Goal: Transaction & Acquisition: Purchase product/service

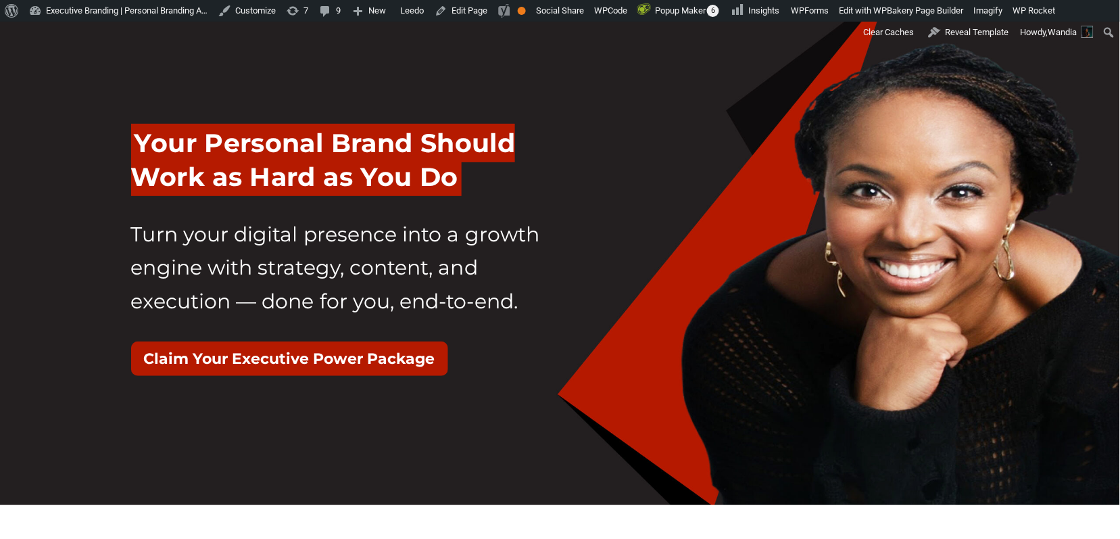
click at [561, 165] on div "Your Personal Brand Should Work as Hard as You Do Turn your digital presence in…" at bounding box center [560, 258] width 879 height 297
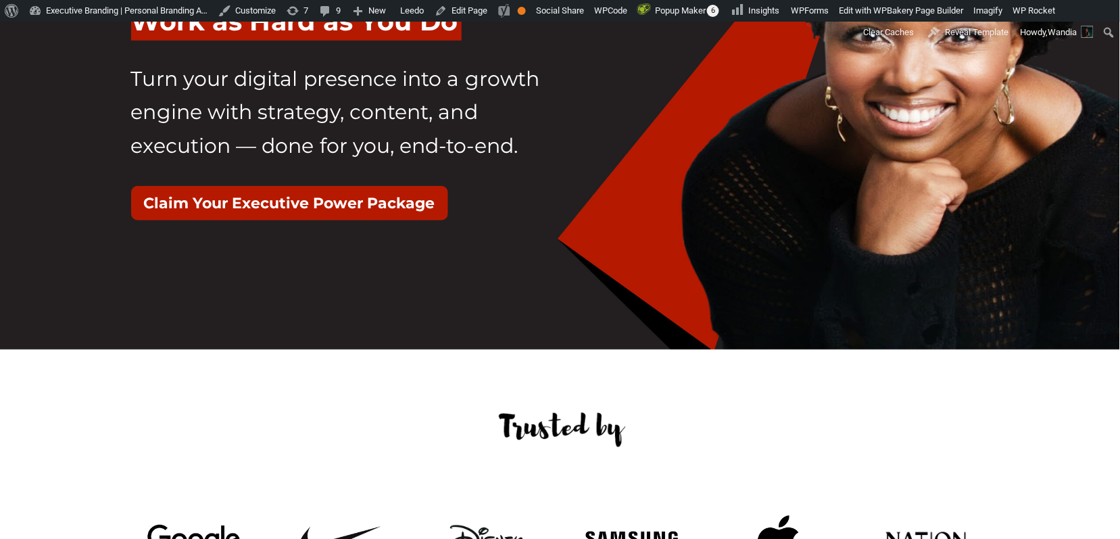
scroll to position [170, 0]
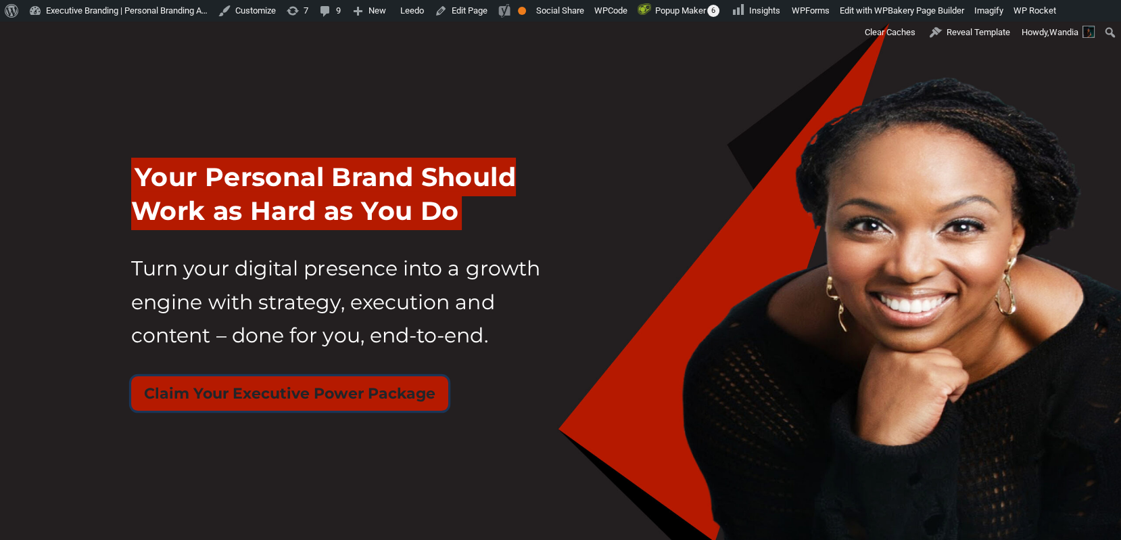
click at [384, 393] on button "Claim Your Executive Power Package" at bounding box center [289, 393] width 317 height 34
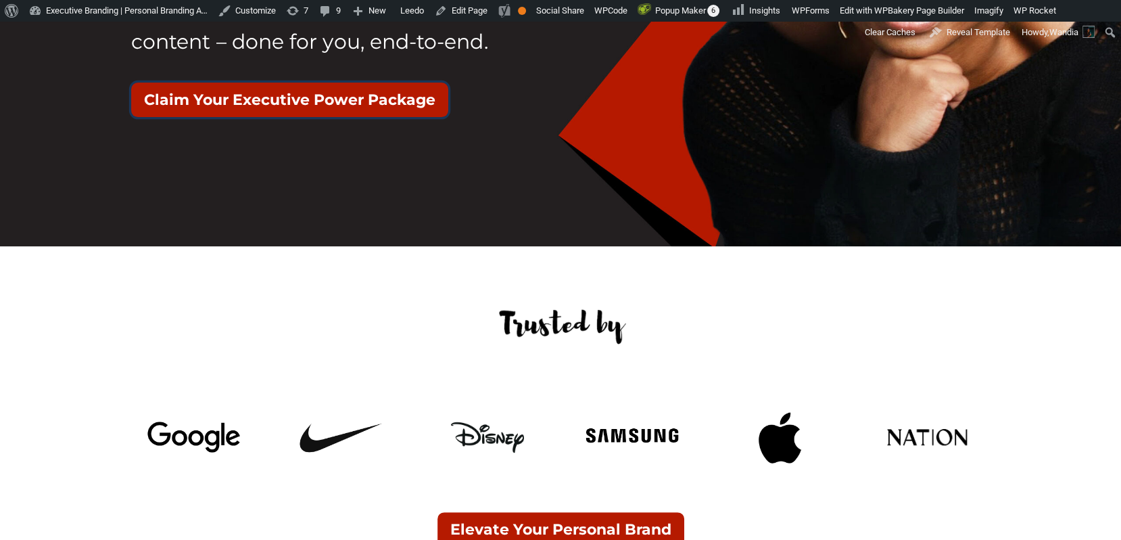
scroll to position [379, 0]
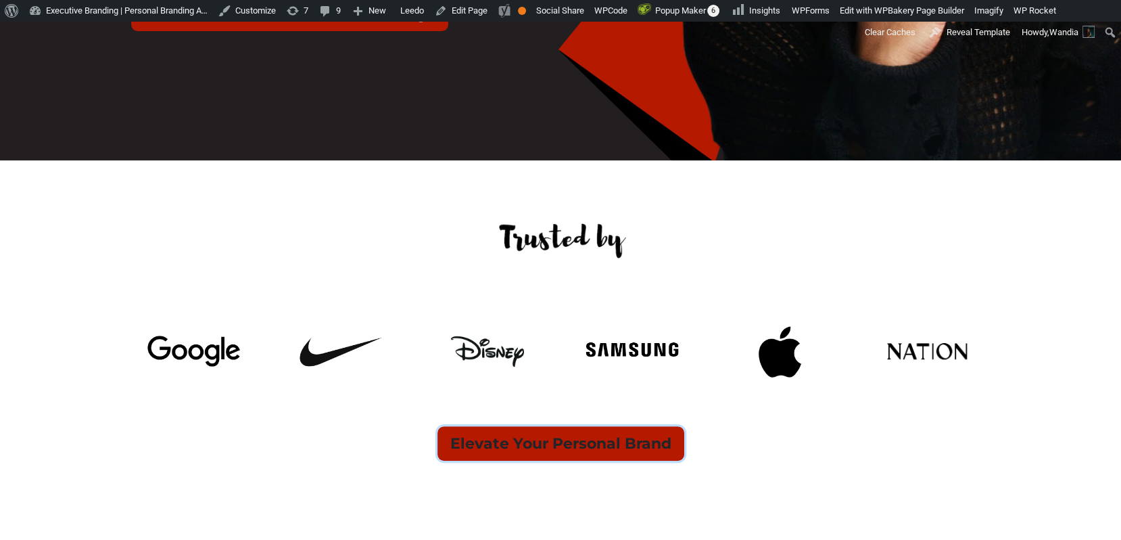
click at [464, 444] on button "Elevate Your Personal Brand" at bounding box center [560, 443] width 247 height 34
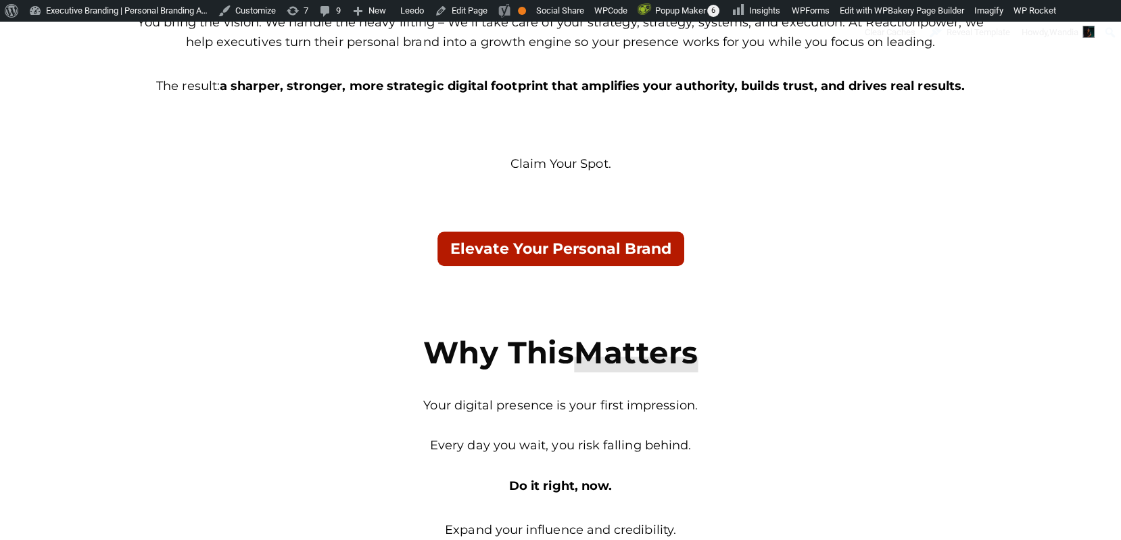
scroll to position [1191, 0]
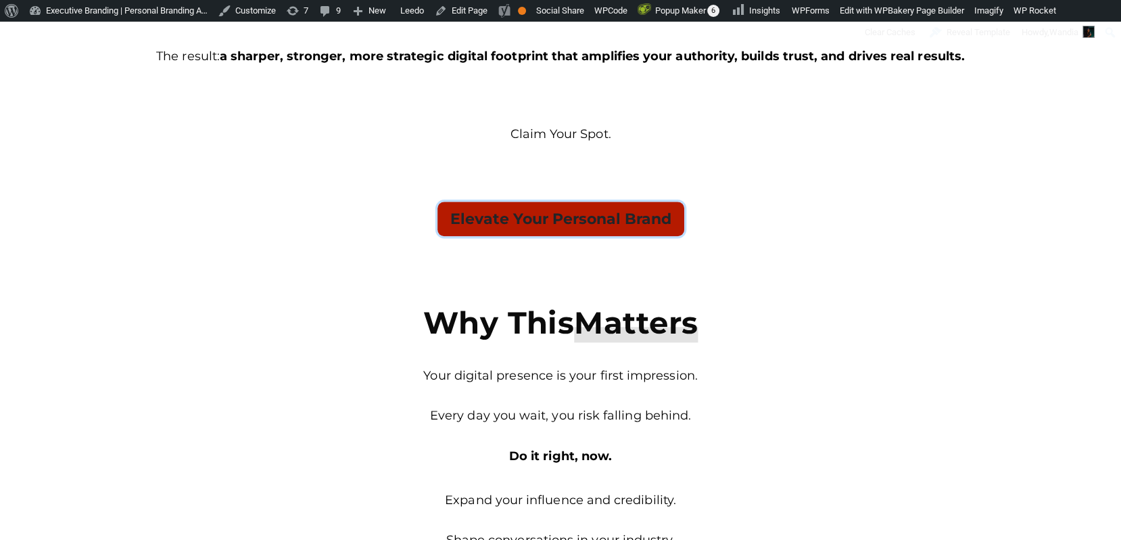
click at [516, 218] on button "Elevate Your Personal Brand" at bounding box center [560, 218] width 247 height 34
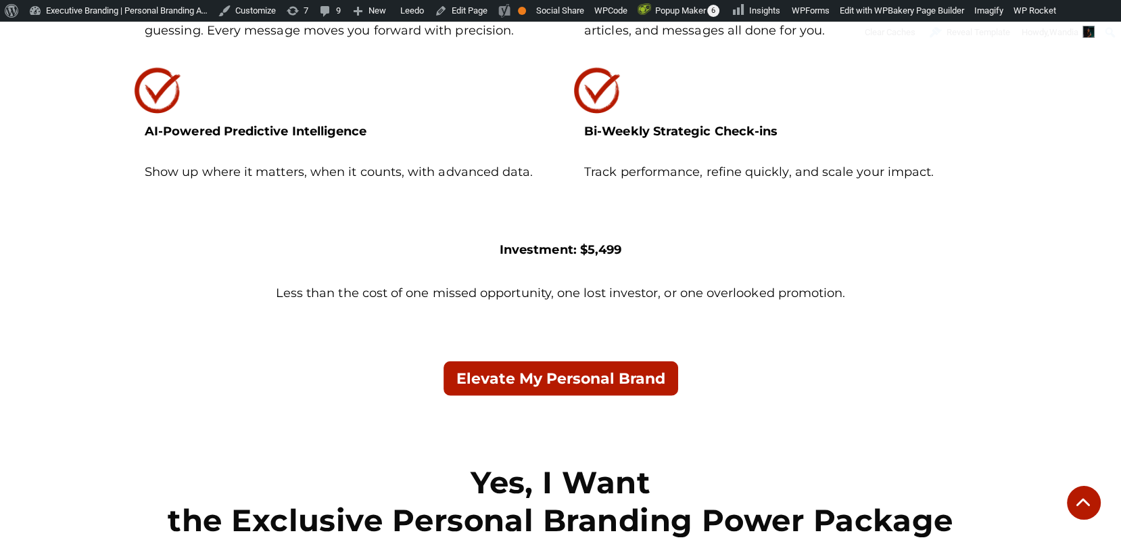
scroll to position [3281, 0]
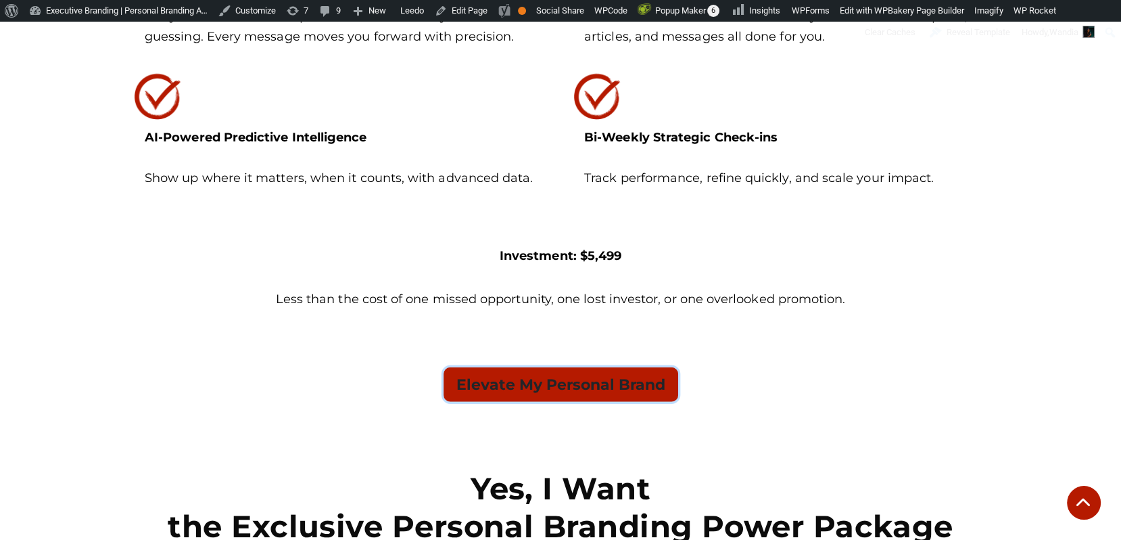
click at [528, 381] on button "Elevate My Personal Brand" at bounding box center [561, 384] width 235 height 34
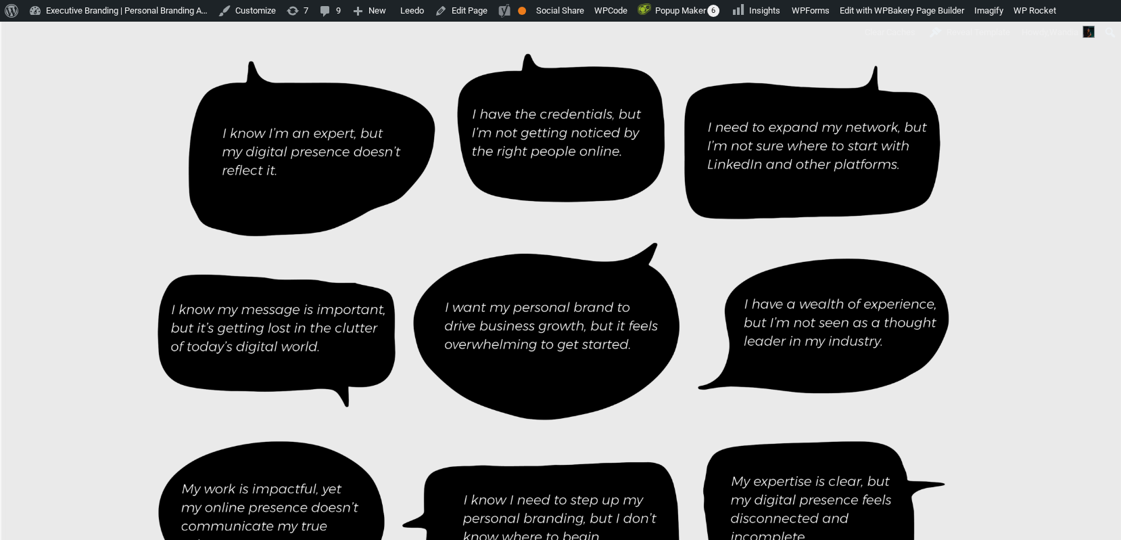
scroll to position [4503, 0]
